Goal: Information Seeking & Learning: Learn about a topic

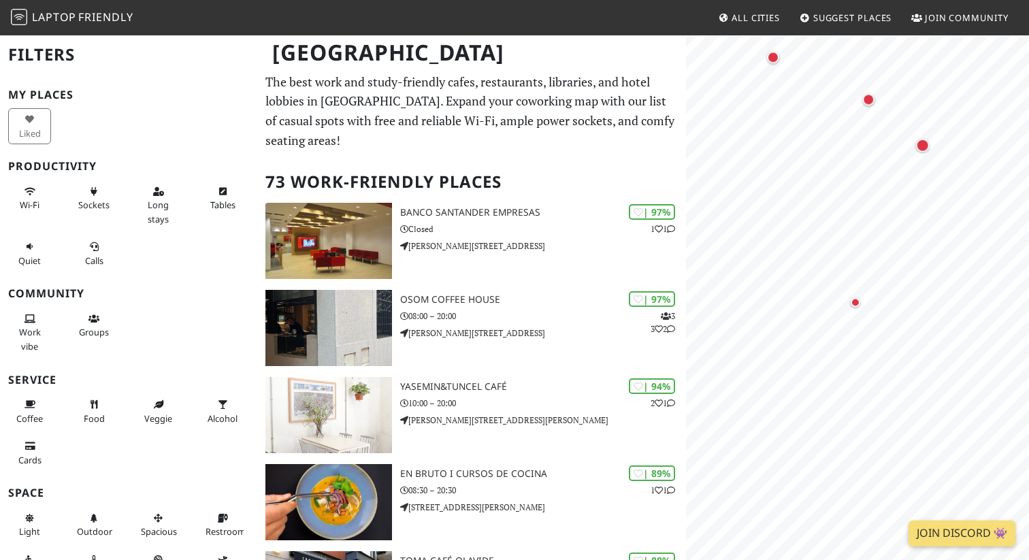
click at [798, 29] on body "Laptop Friendly All Cities Suggest Places Join Community [GEOGRAPHIC_DATA] Filt…" at bounding box center [514, 280] width 1029 height 560
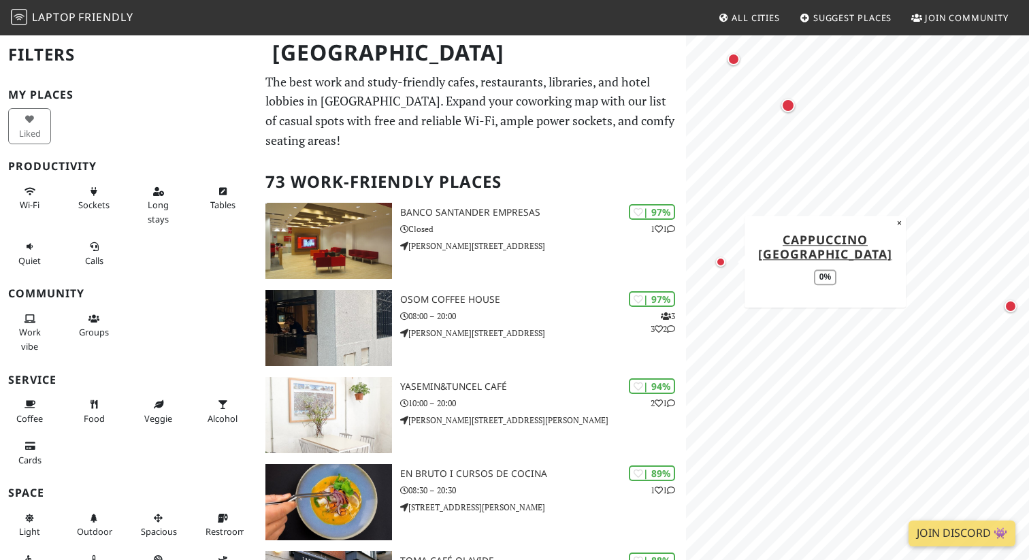
click at [722, 261] on div "Map marker" at bounding box center [721, 262] width 10 height 10
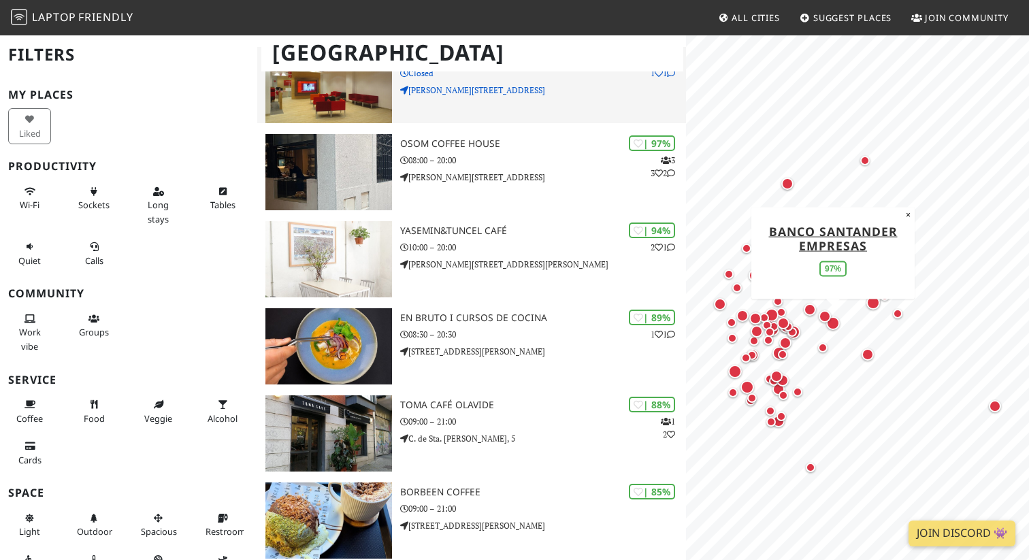
scroll to position [167, 0]
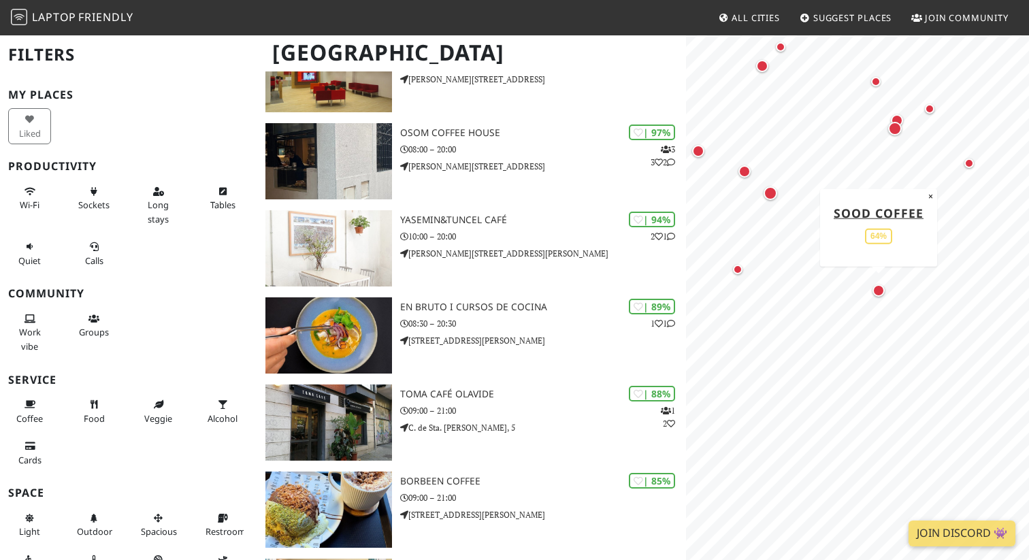
click at [876, 287] on div "Map marker" at bounding box center [878, 290] width 12 height 12
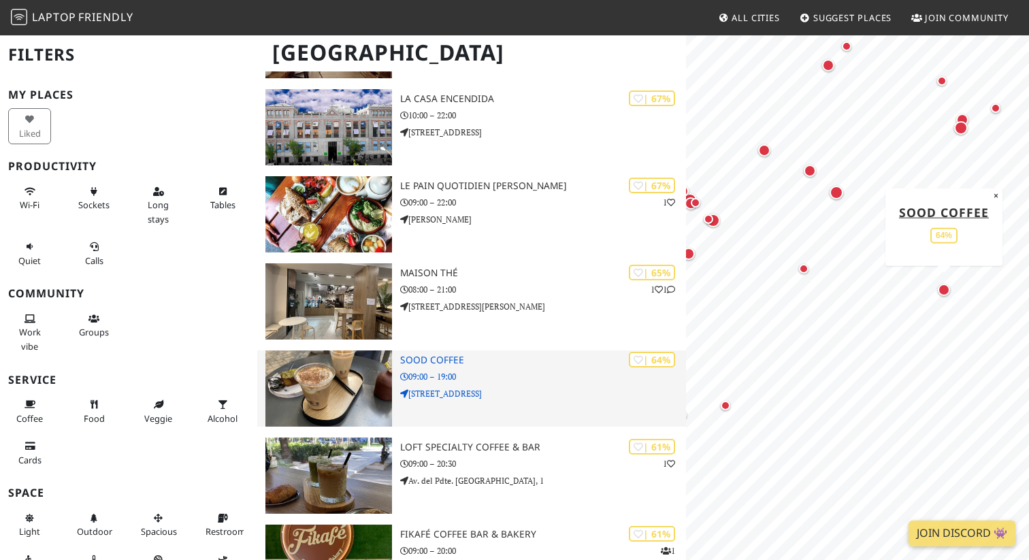
scroll to position [0, 0]
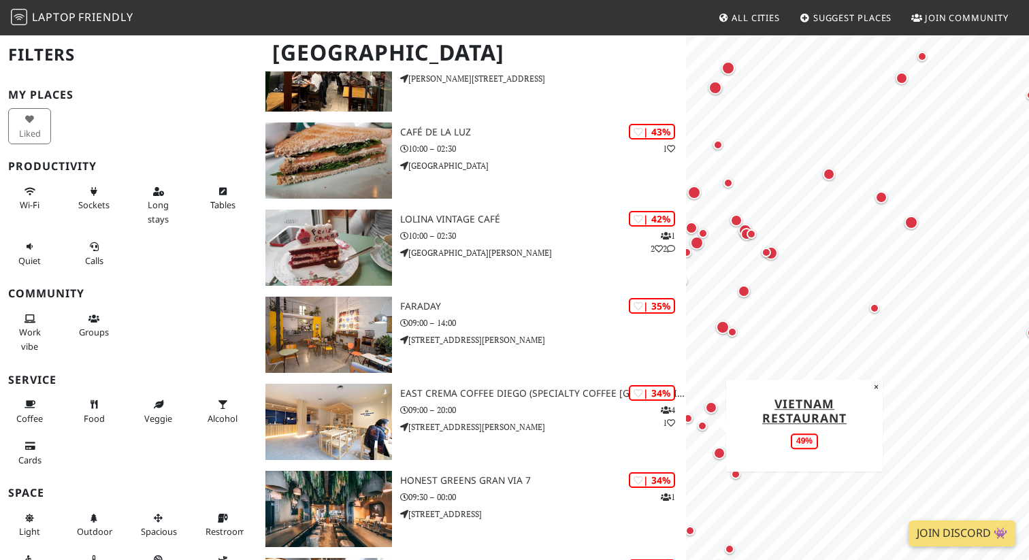
scroll to position [4106, 0]
